Goal: Information Seeking & Learning: Learn about a topic

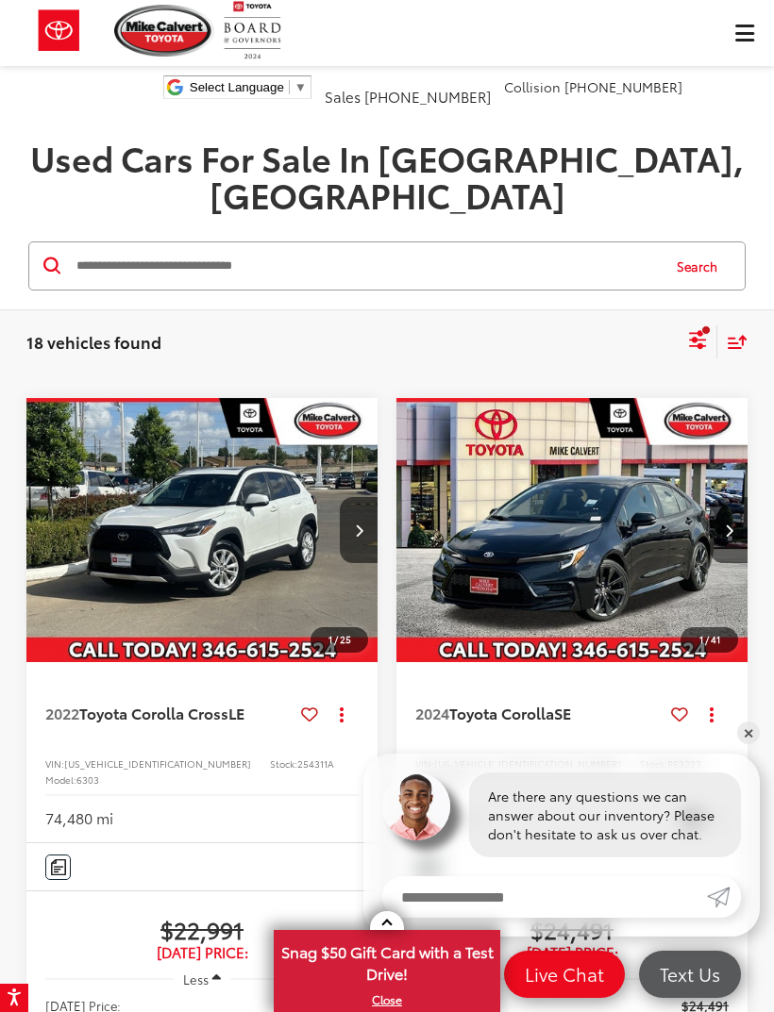
click at [585, 243] on input "Search by Make, Model, or Keyword" at bounding box center [367, 265] width 584 height 45
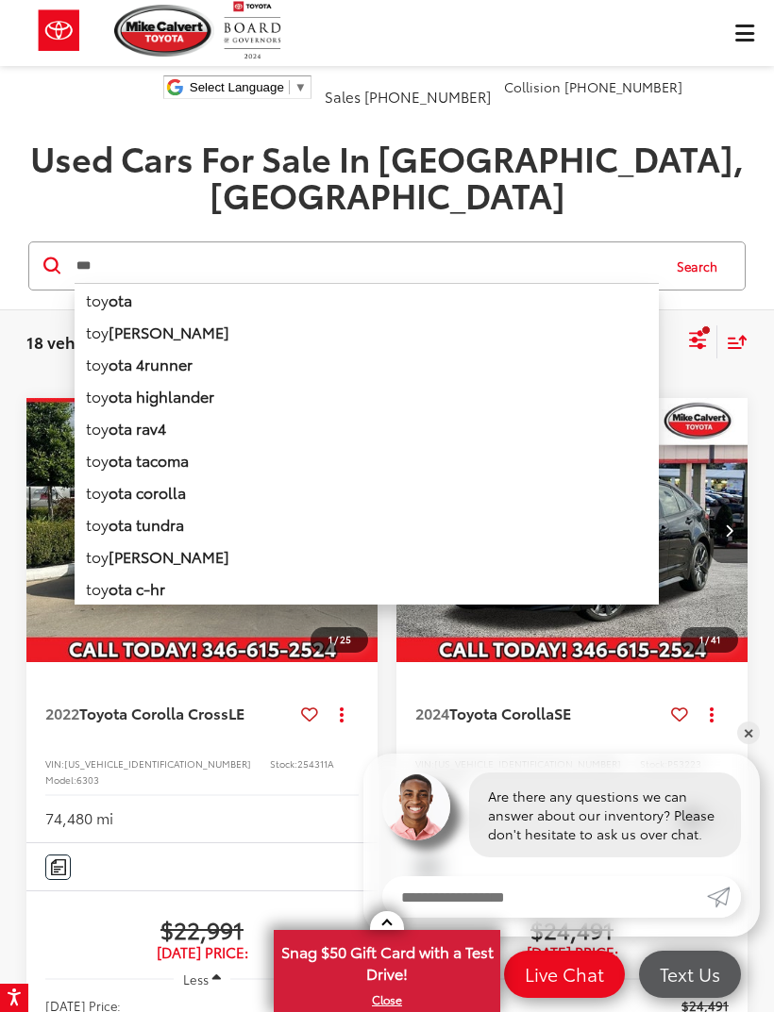
click at [248, 316] on li "toy [PERSON_NAME]" at bounding box center [367, 332] width 584 height 32
type input "**********"
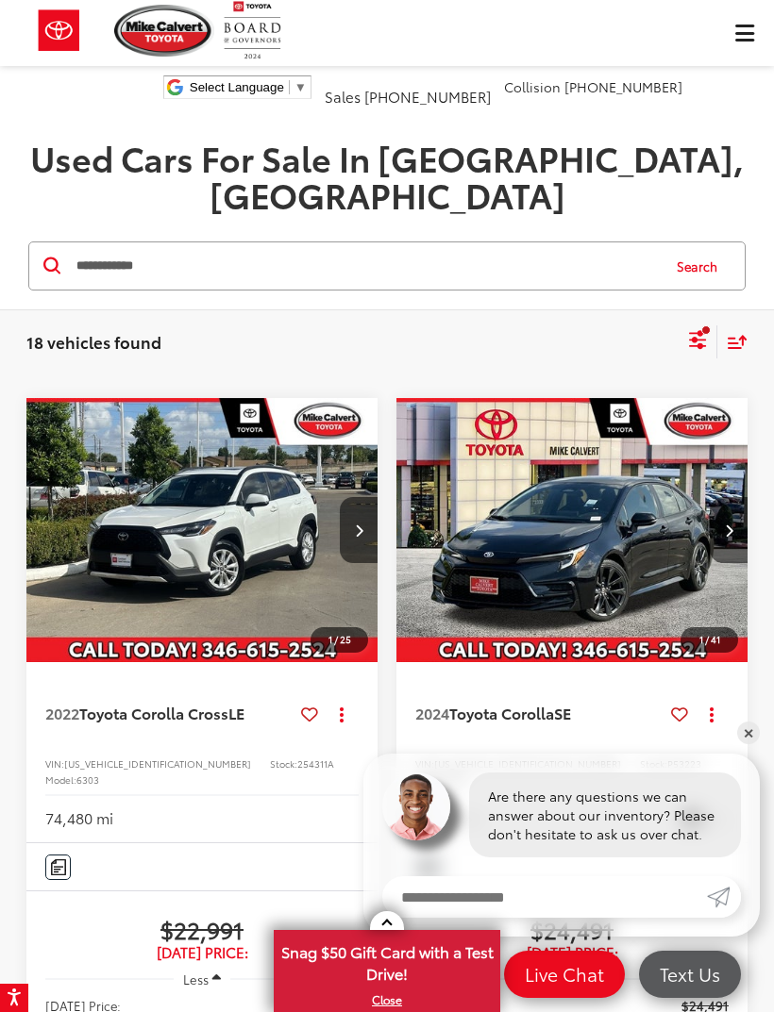
click at [691, 328] on icon "Select filters" at bounding box center [698, 340] width 24 height 24
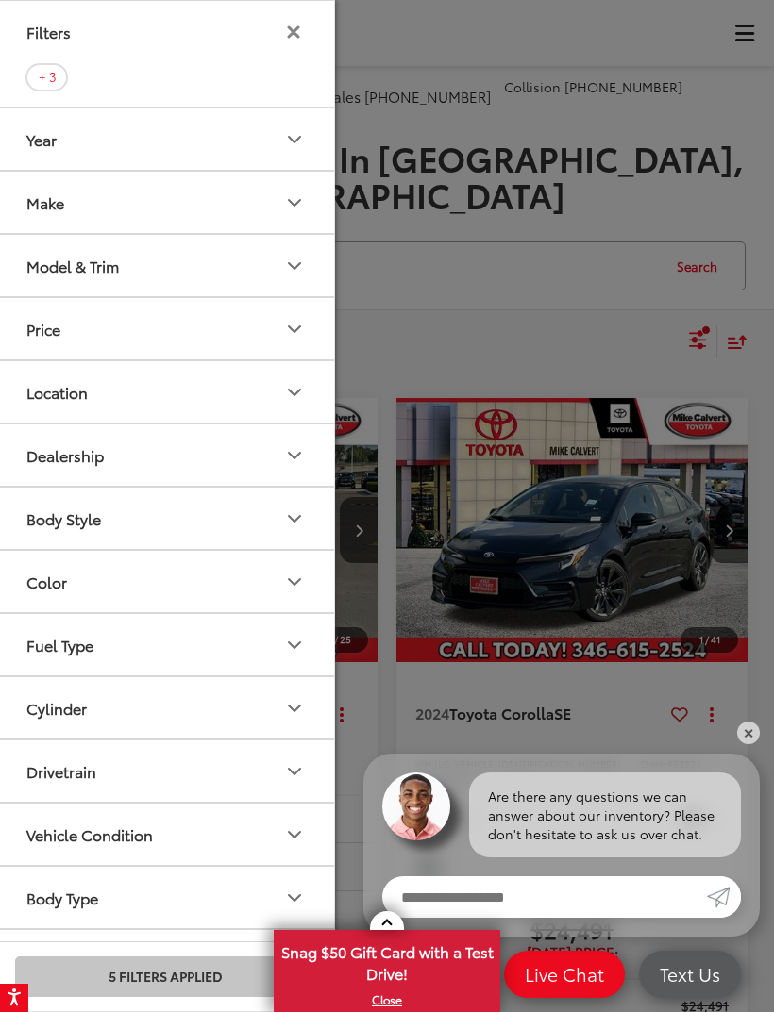
click at [56, 148] on div "Year" at bounding box center [41, 139] width 30 height 18
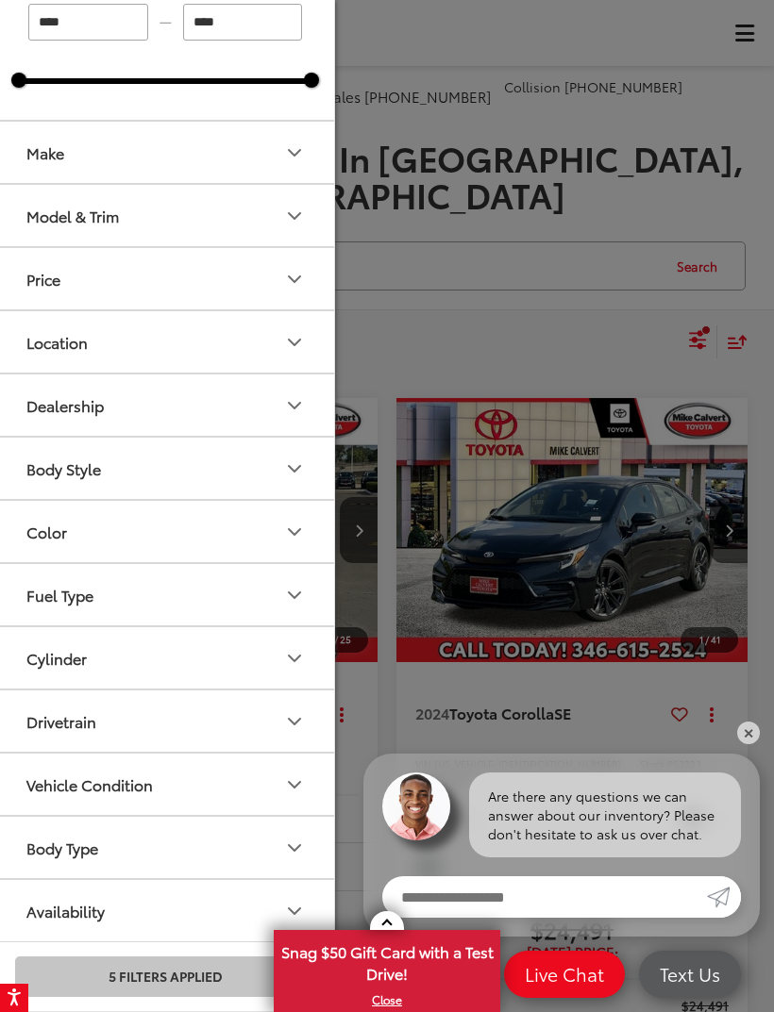
scroll to position [60, 0]
click at [79, 232] on button "Model & Trim" at bounding box center [166, 215] width 340 height 61
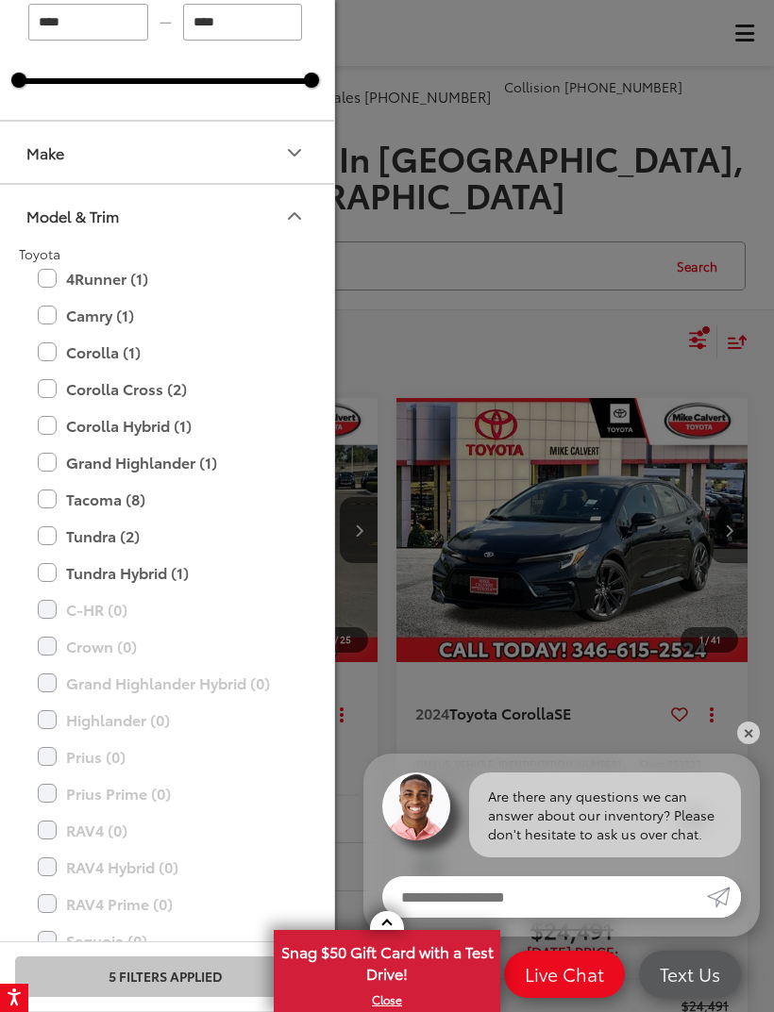
click at [49, 309] on label "Camry (1)" at bounding box center [165, 315] width 255 height 33
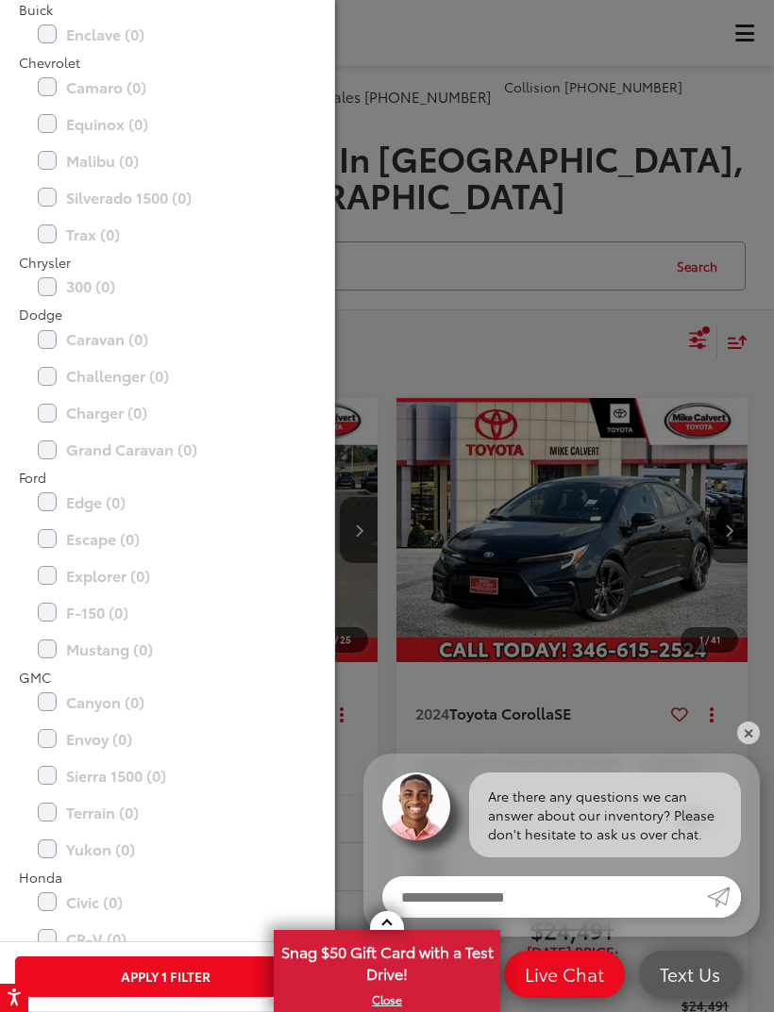
click at [728, 387] on div at bounding box center [387, 506] width 774 height 1012
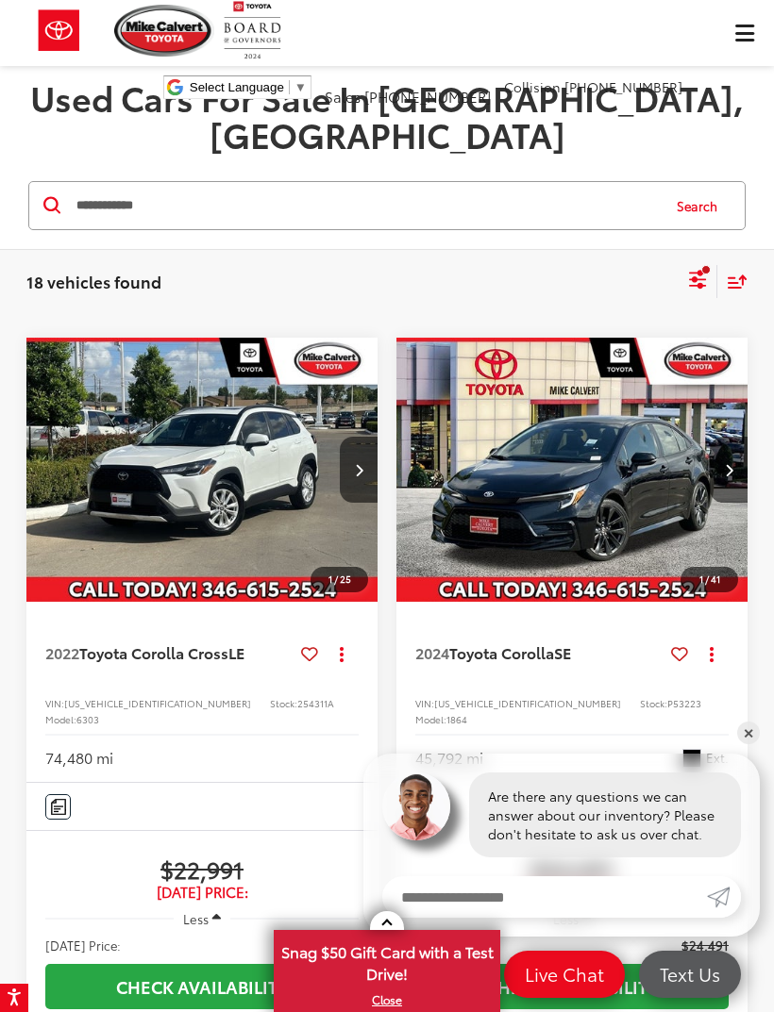
scroll to position [1683, 0]
type input "****"
